Goal: Find contact information: Find contact information

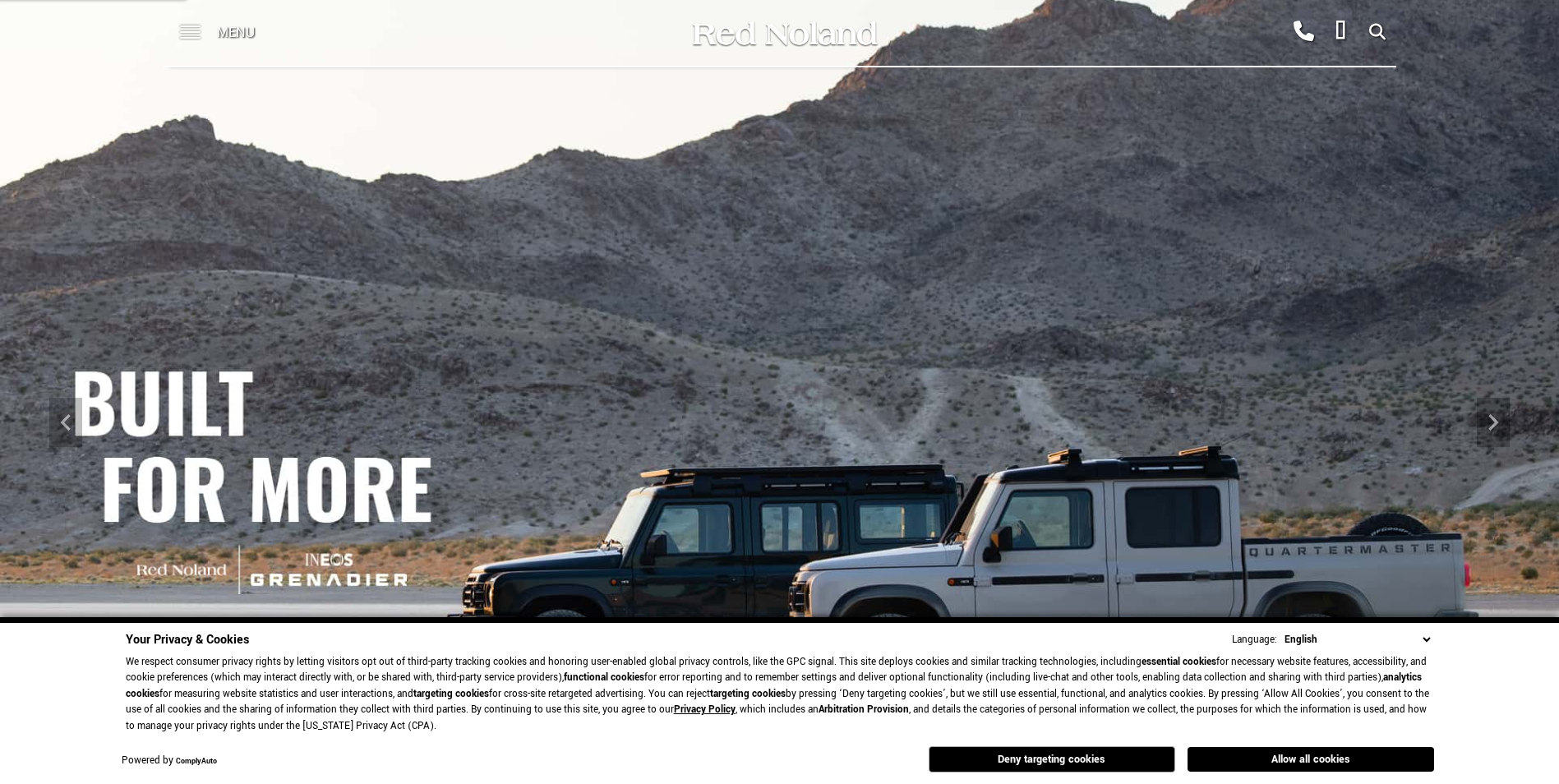
click at [197, 27] on span at bounding box center [190, 27] width 21 height 2
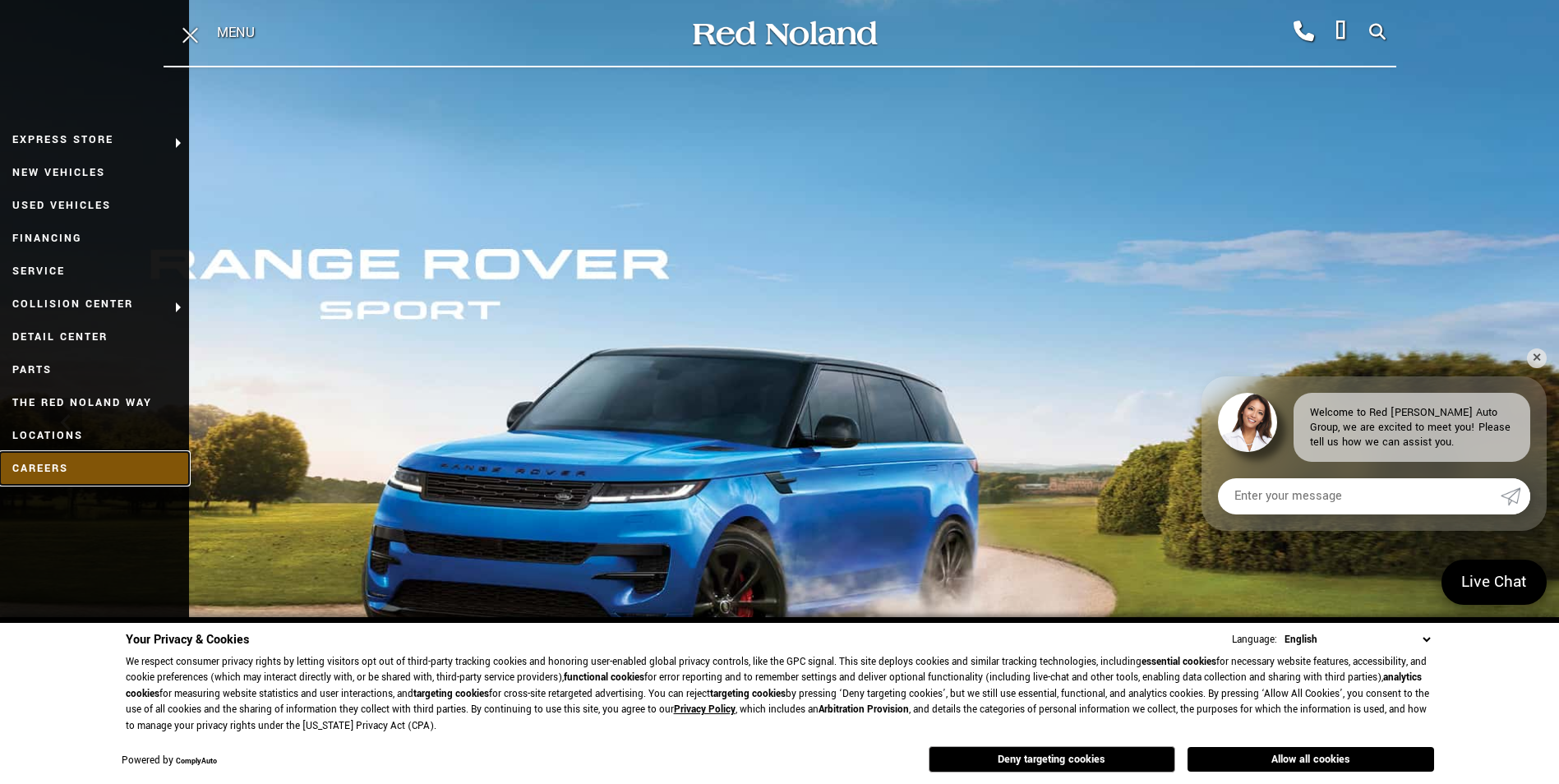
click at [41, 461] on link "Careers" at bounding box center [94, 468] width 189 height 33
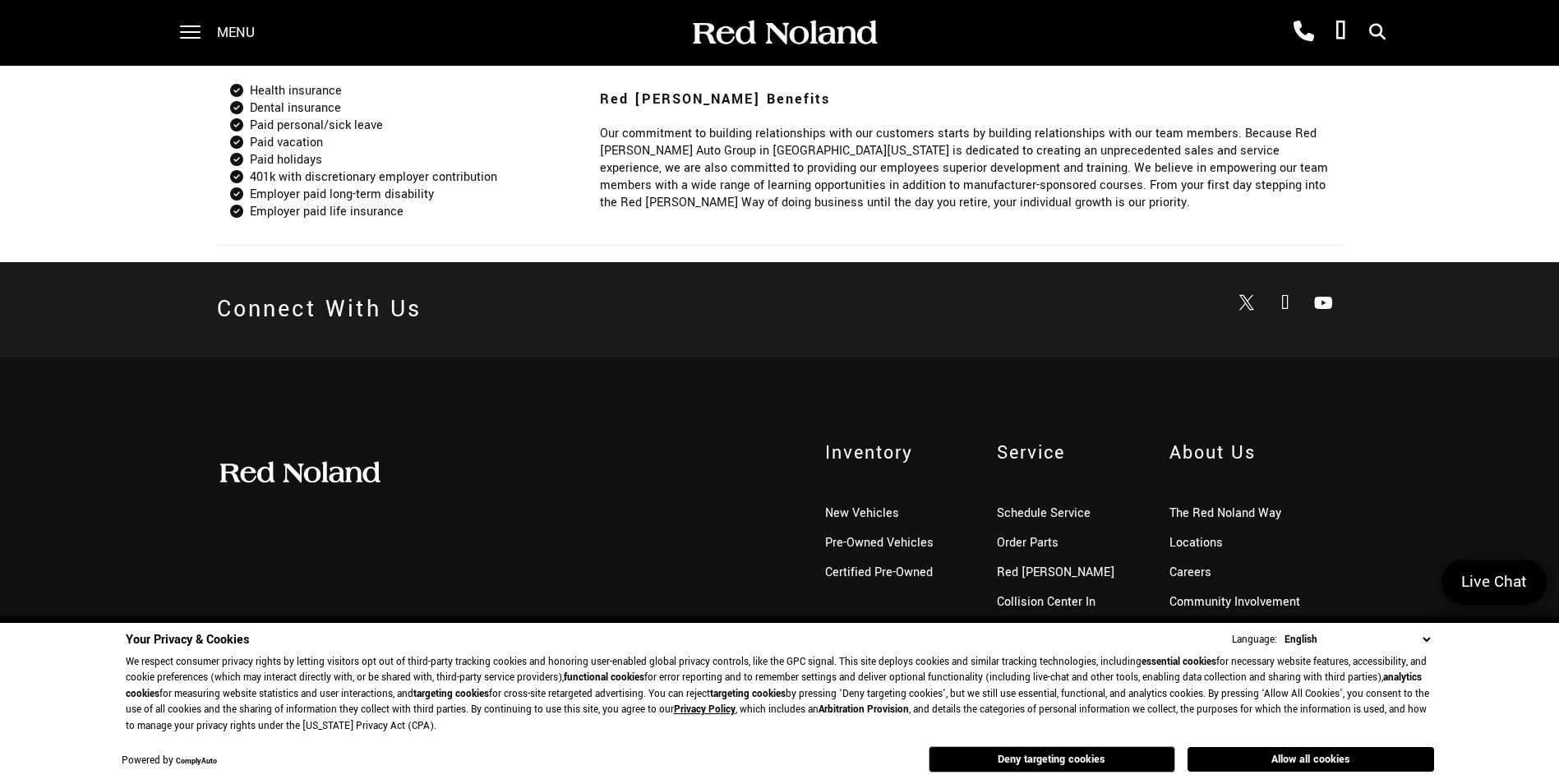
scroll to position [1545, 0]
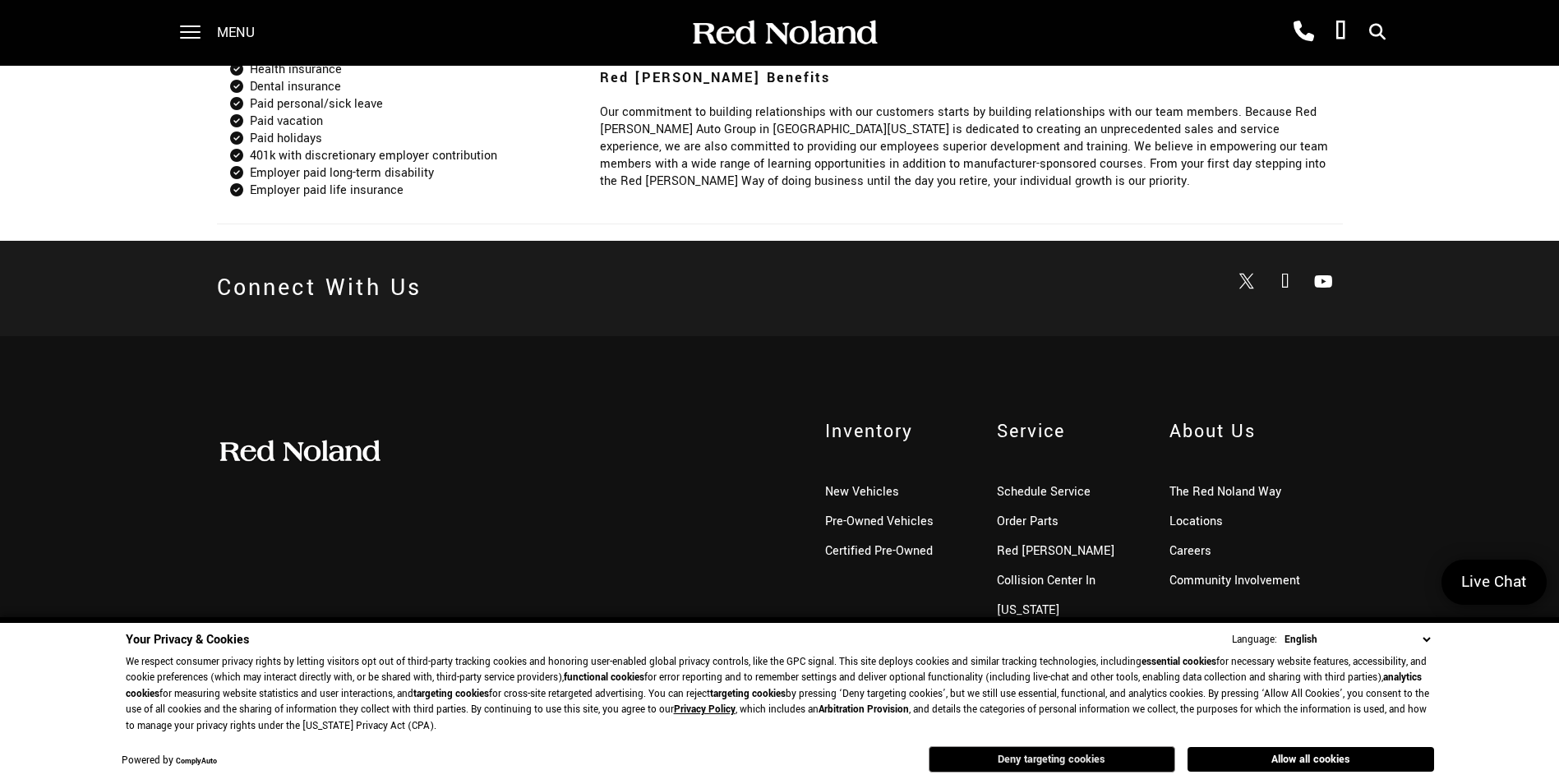
click at [1059, 767] on button "Deny targeting cookies" at bounding box center [1052, 758] width 247 height 27
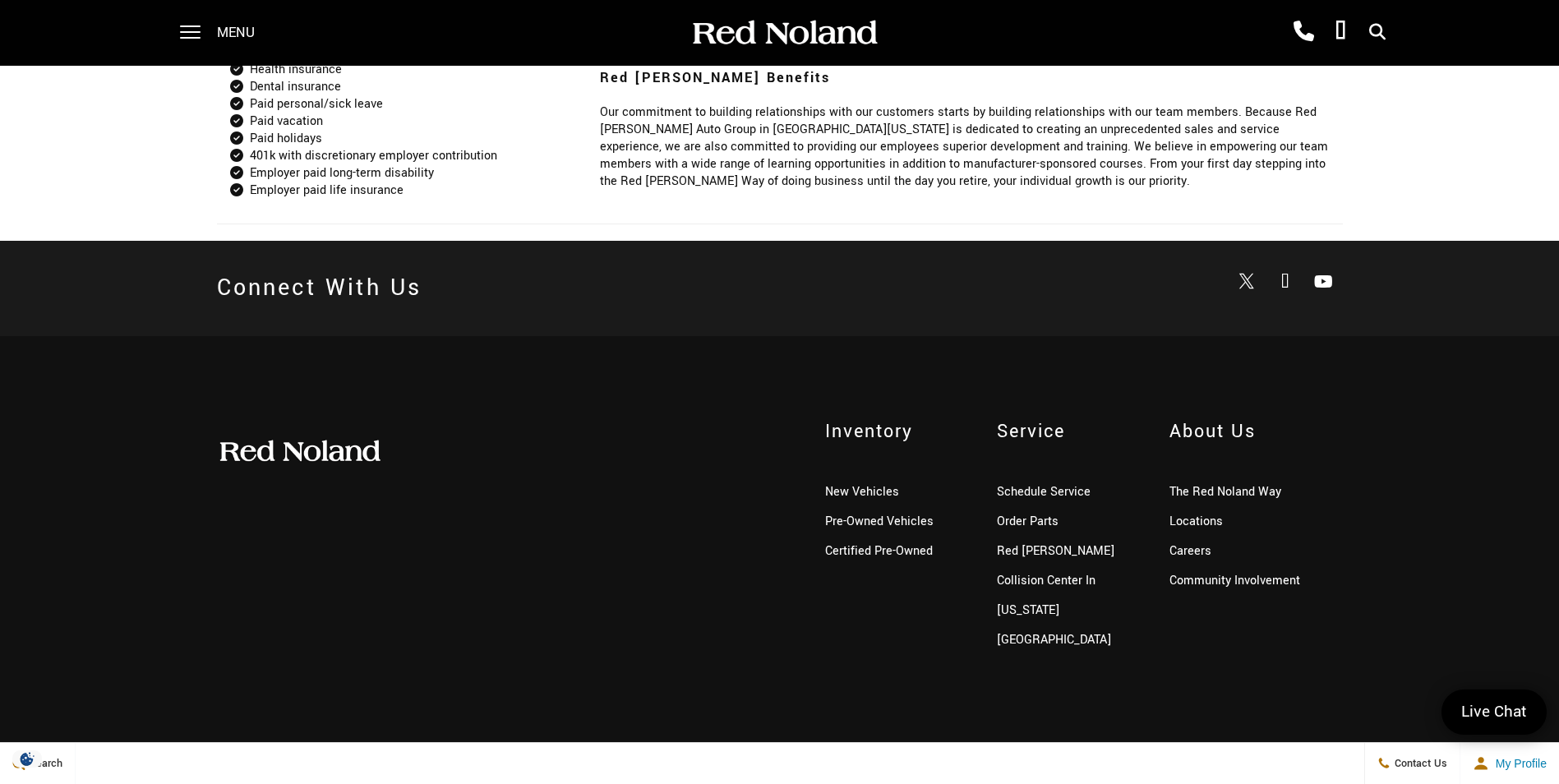
click at [1174, 762] on link "Contact Us" at bounding box center [1186, 769] width 52 height 15
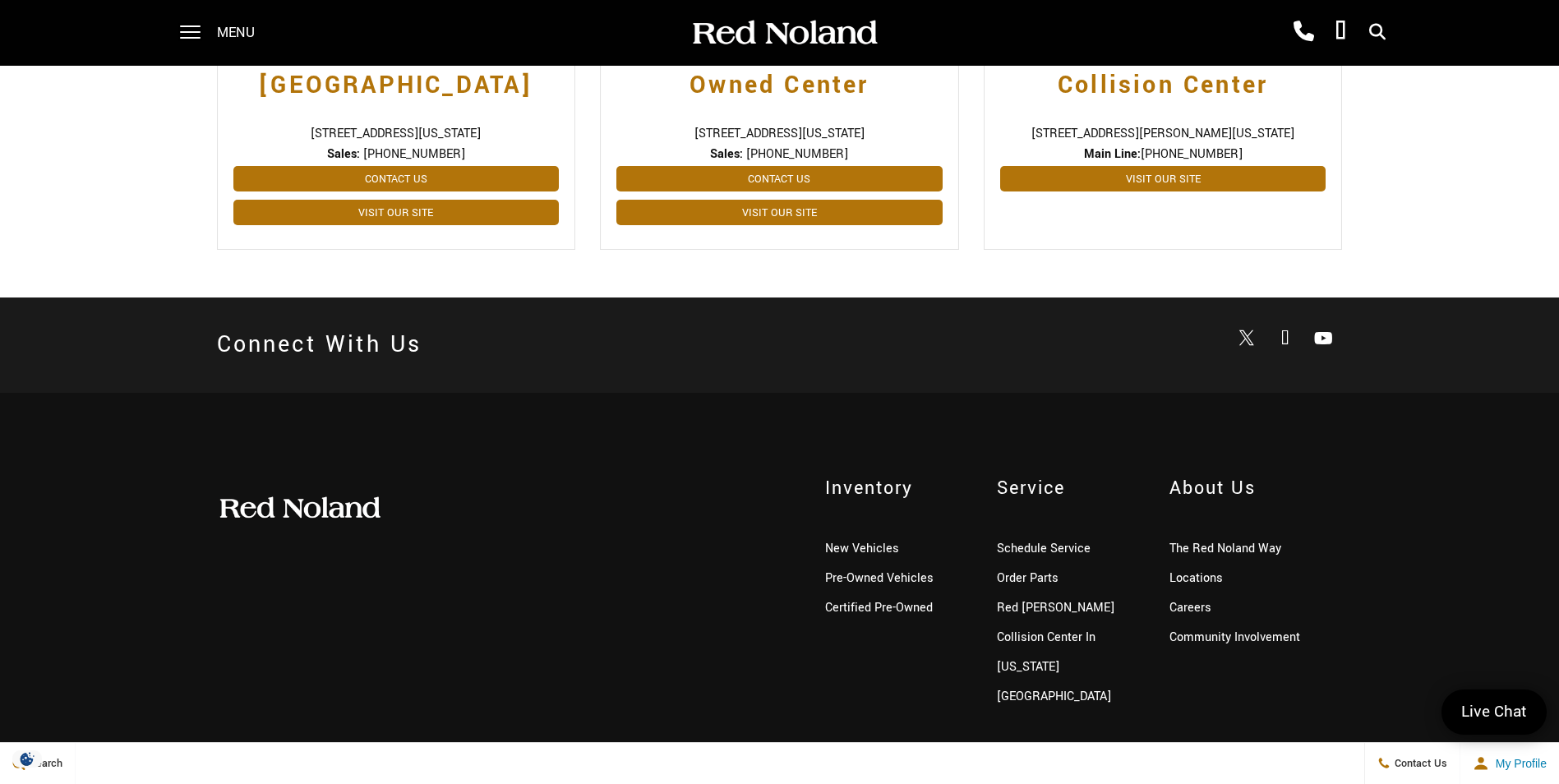
scroll to position [936, 0]
